Goal: Transaction & Acquisition: Purchase product/service

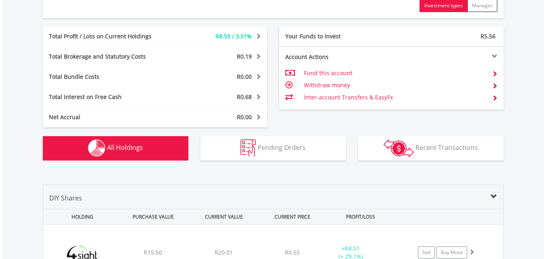
scroll to position [404, 0]
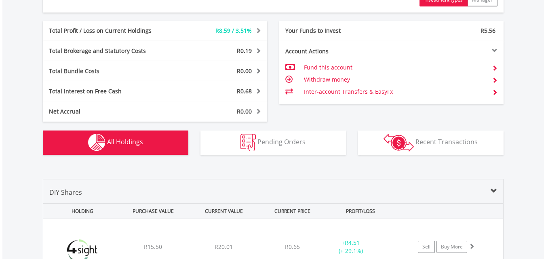
click at [313, 89] on td "Inter-account Transfers & EasyFx" at bounding box center [395, 92] width 182 height 12
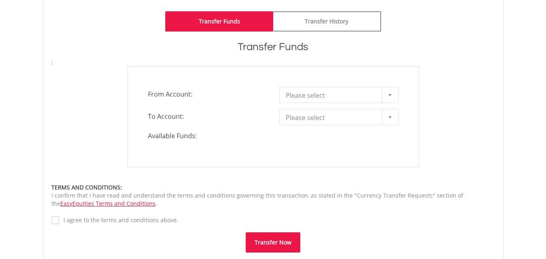
scroll to position [283, 0]
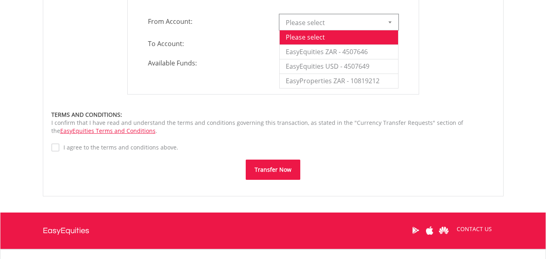
click at [392, 28] on div at bounding box center [390, 22] width 16 height 15
click at [363, 82] on li "EasyProperties ZAR - 10819212" at bounding box center [339, 81] width 118 height 15
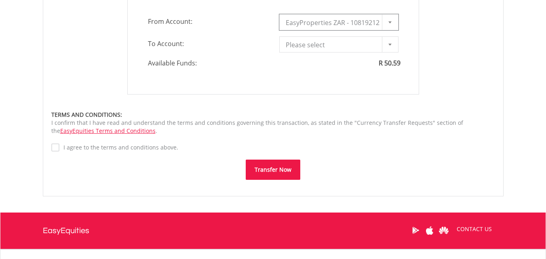
click at [391, 47] on div at bounding box center [390, 44] width 16 height 15
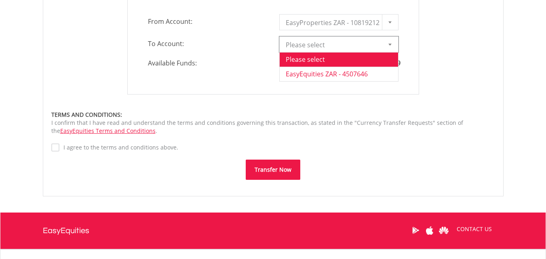
click at [366, 72] on li "EasyEquities ZAR - 4507646" at bounding box center [339, 74] width 118 height 15
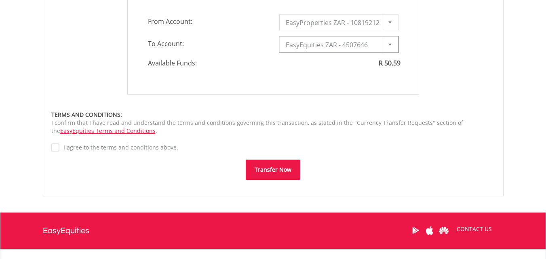
type input "*"
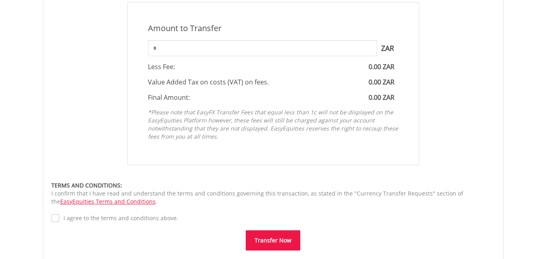
scroll to position [323, 0]
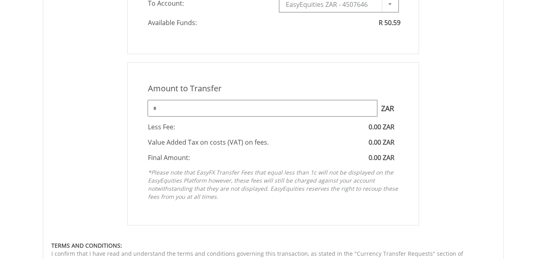
click at [185, 113] on input "*" at bounding box center [262, 108] width 229 height 16
type input "*****"
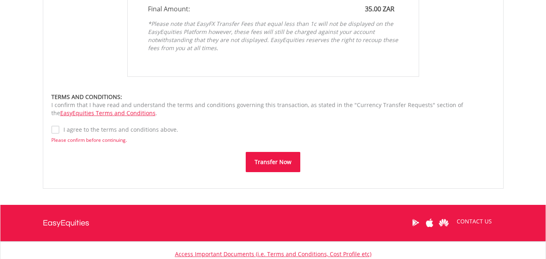
drag, startPoint x: 280, startPoint y: 165, endPoint x: 283, endPoint y: 154, distance: 11.5
click at [283, 156] on button "Transfer Now" at bounding box center [273, 162] width 55 height 20
click at [59, 131] on label "I agree to the terms and conditions above." at bounding box center [118, 130] width 119 height 8
click at [253, 160] on button "Transfer Now" at bounding box center [273, 162] width 55 height 20
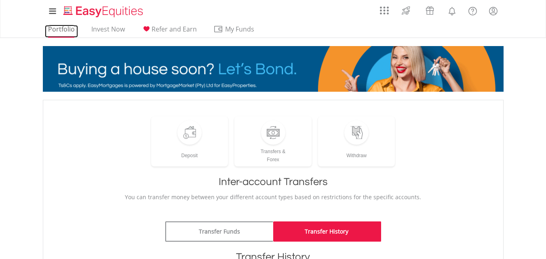
click at [68, 30] on link "Portfolio" at bounding box center [61, 31] width 33 height 13
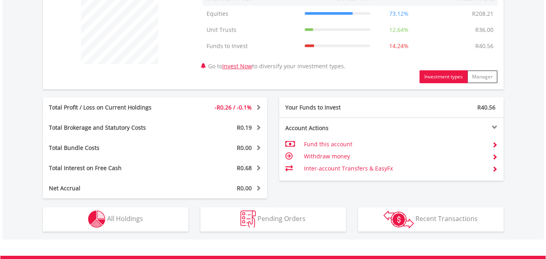
scroll to position [404, 0]
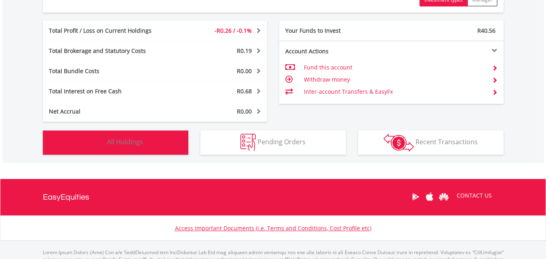
click at [130, 148] on button "Holdings All Holdings" at bounding box center [116, 143] width 146 height 24
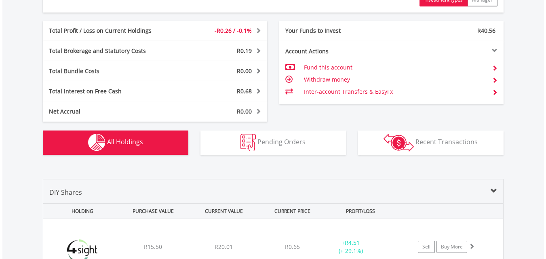
scroll to position [583, 0]
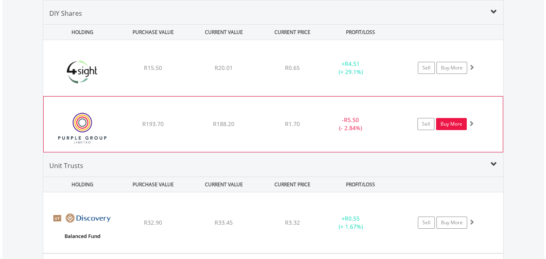
click at [454, 123] on link "Buy More" at bounding box center [451, 124] width 31 height 12
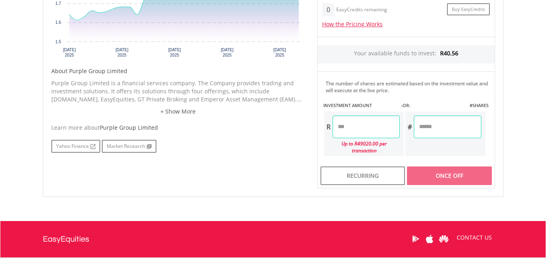
scroll to position [417, 0]
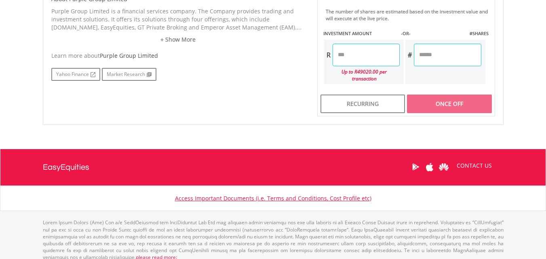
click at [438, 58] on input "number" at bounding box center [447, 55] width 67 height 23
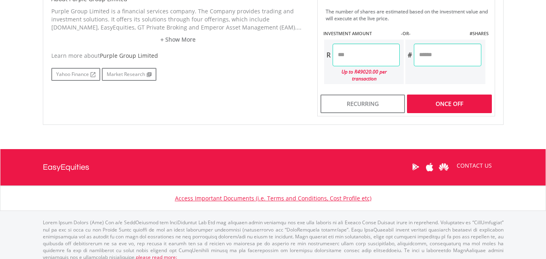
type input "**"
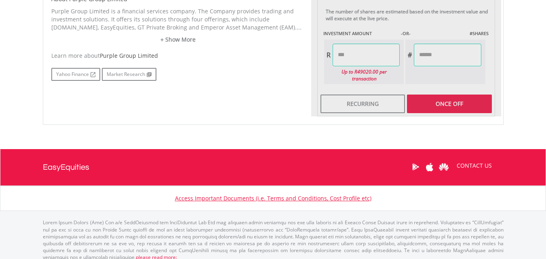
type input "*****"
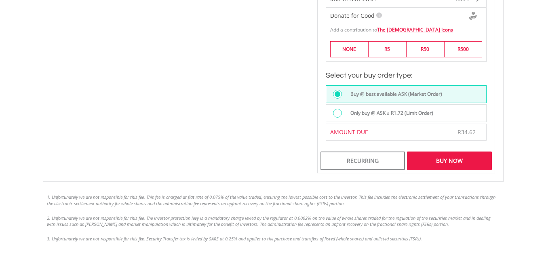
scroll to position [619, 0]
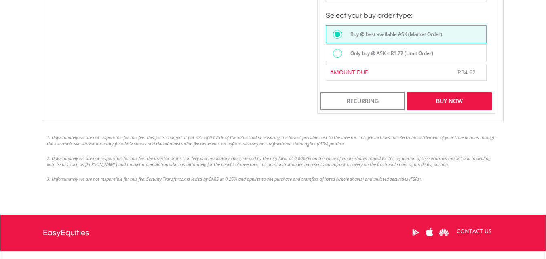
click at [440, 97] on div "Buy Now" at bounding box center [449, 101] width 85 height 19
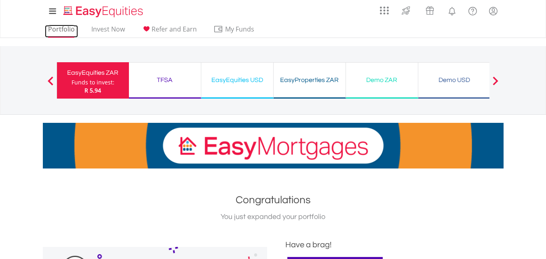
click at [68, 32] on link "Portfolio" at bounding box center [61, 31] width 33 height 13
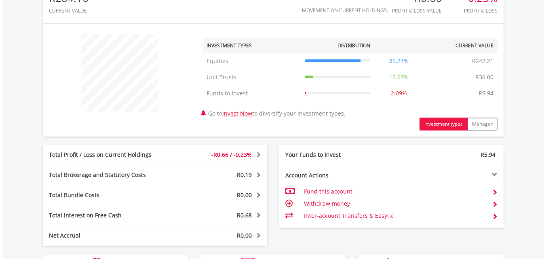
scroll to position [441, 0]
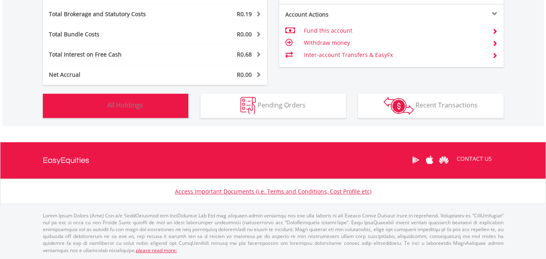
click at [123, 100] on button "Holdings All Holdings" at bounding box center [116, 106] width 146 height 24
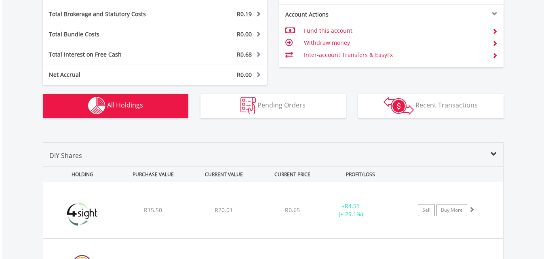
scroll to position [583, 0]
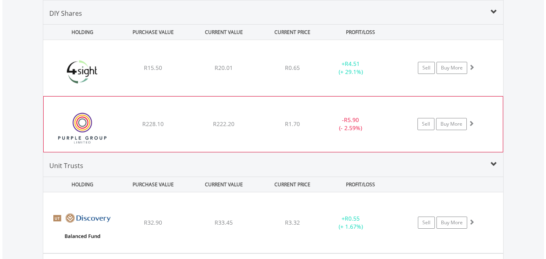
click at [169, 72] on div "R228.10" at bounding box center [152, 68] width 69 height 8
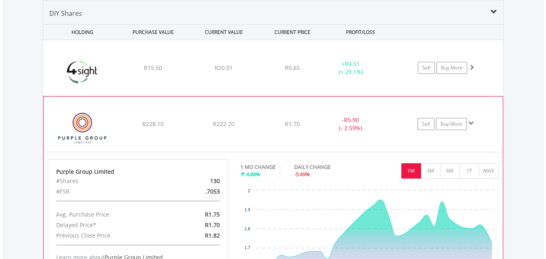
click at [165, 96] on div "﻿ Purple Group Limited R228.10 R222.20 R1.70 - R5.90 (- 2.59%) Sell Buy More" at bounding box center [273, 68] width 460 height 56
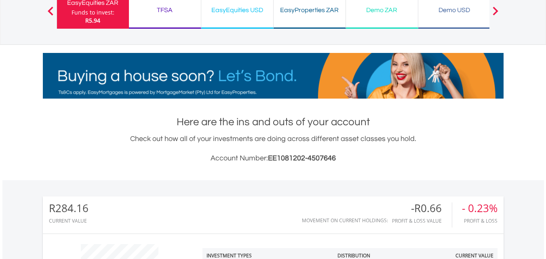
scroll to position [136, 0]
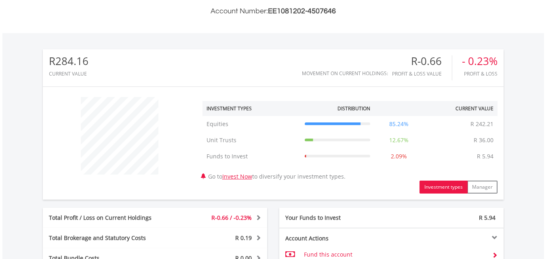
scroll to position [258, 0]
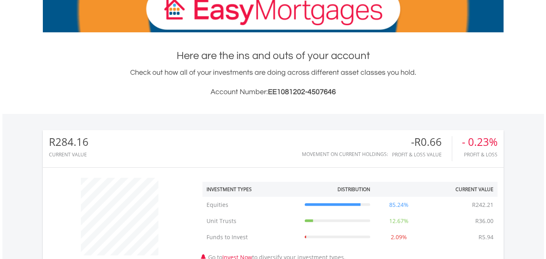
scroll to position [78, 154]
